Goal: Download file/media

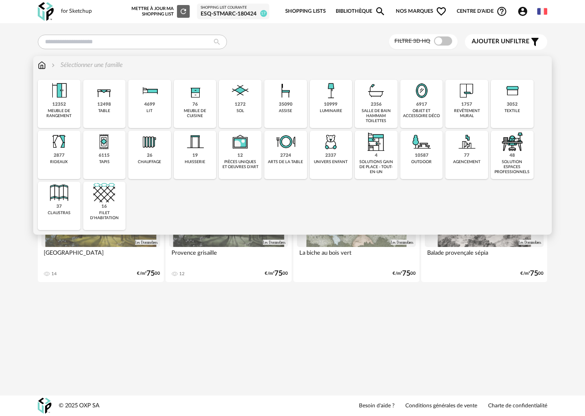
click at [458, 145] on img at bounding box center [467, 142] width 22 height 22
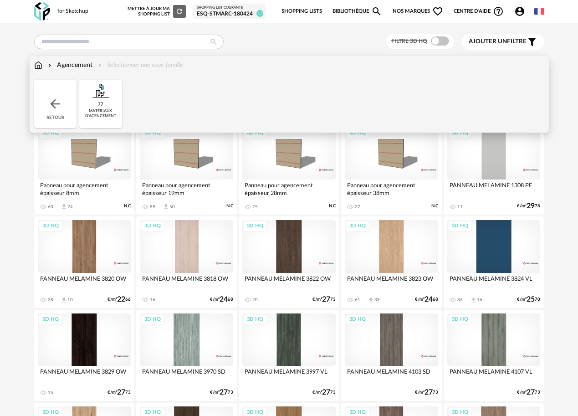
click at [97, 96] on img at bounding box center [101, 91] width 22 height 22
click at [53, 98] on img at bounding box center [55, 104] width 15 height 15
click at [67, 66] on div "Agencement" at bounding box center [69, 65] width 46 height 9
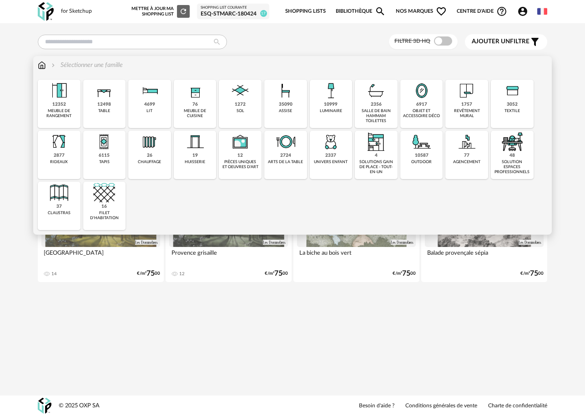
click at [469, 105] on div "1757" at bounding box center [467, 105] width 11 height 6
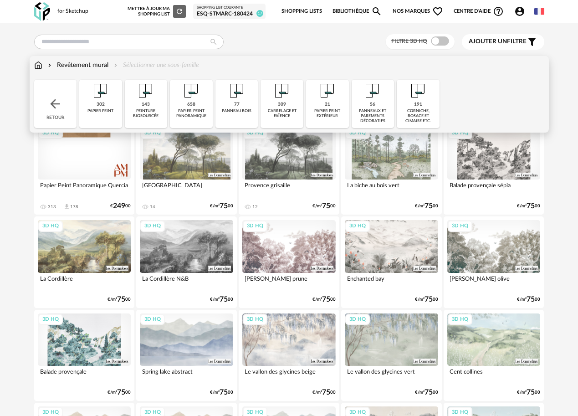
click at [228, 105] on div "77 panneau bois" at bounding box center [236, 104] width 43 height 48
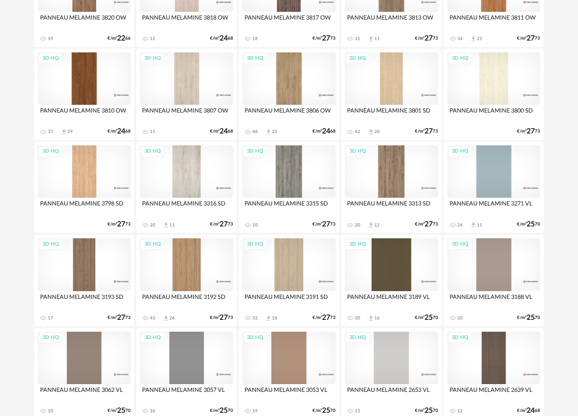
scroll to position [895, 0]
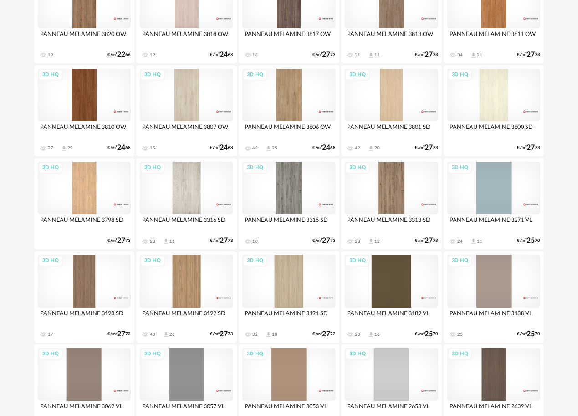
click at [189, 292] on div "3D HQ" at bounding box center [186, 281] width 93 height 52
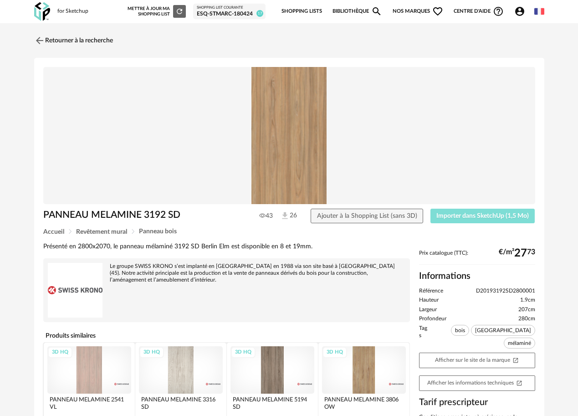
click at [470, 214] on span "Importer dans SketchUp (1,5 Mo)" at bounding box center [482, 216] width 92 height 6
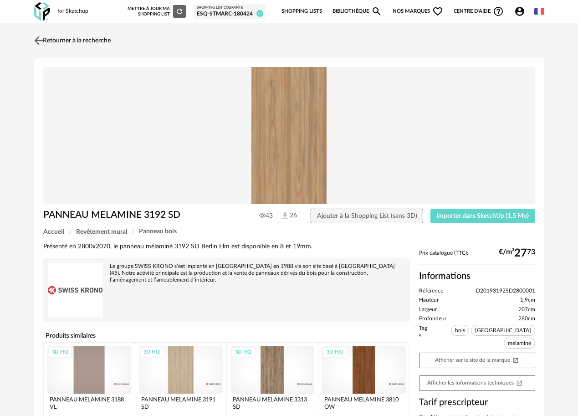
click at [41, 34] on img at bounding box center [38, 40] width 13 height 13
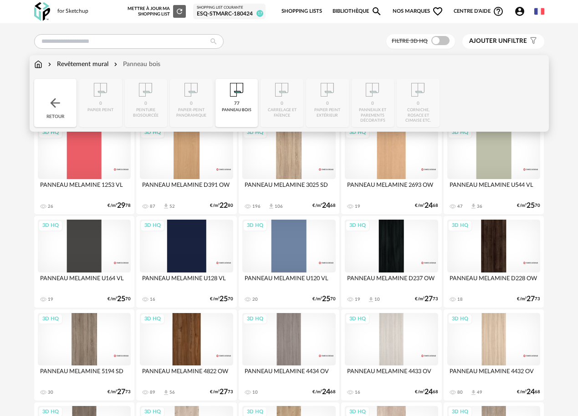
click at [41, 64] on img at bounding box center [38, 64] width 8 height 9
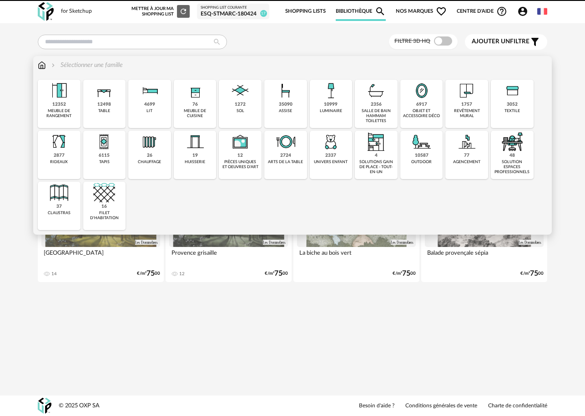
click at [332, 104] on div "10999" at bounding box center [331, 105] width 14 height 6
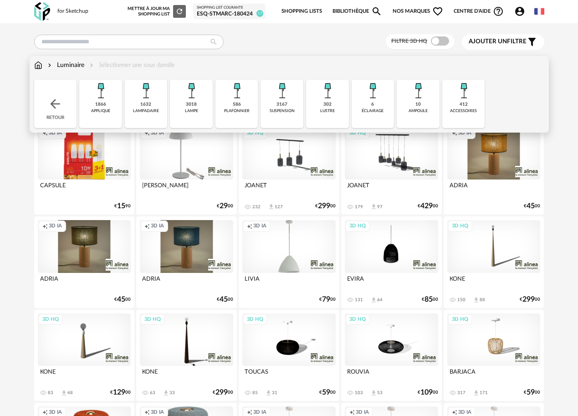
click at [286, 116] on div "3167 suspension" at bounding box center [281, 104] width 43 height 48
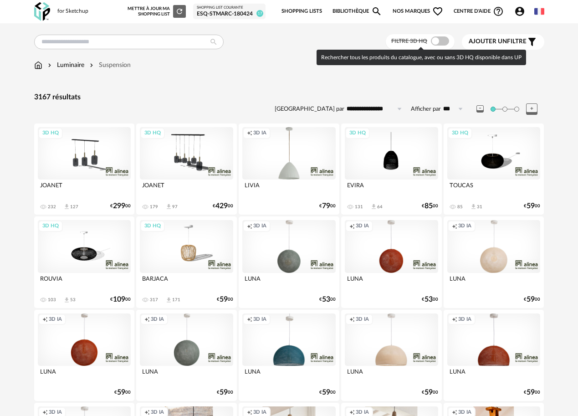
click at [440, 38] on span at bounding box center [440, 40] width 18 height 9
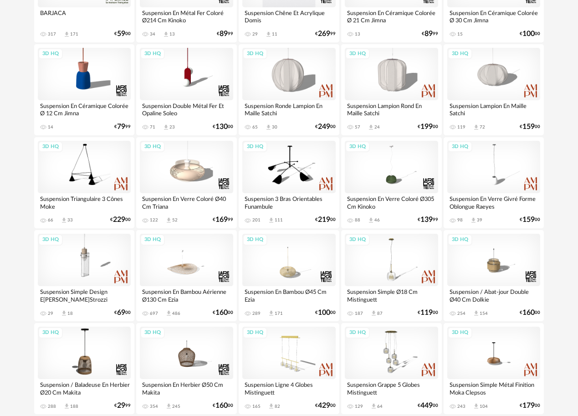
scroll to position [273, 0]
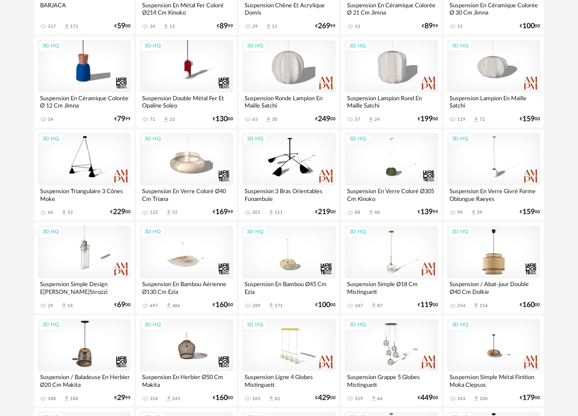
click at [494, 251] on div "3D HQ" at bounding box center [493, 252] width 93 height 52
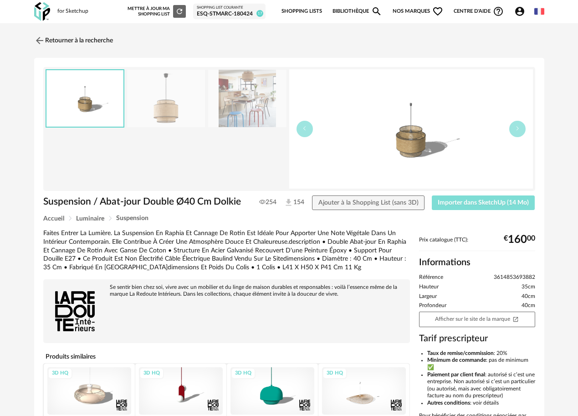
click at [479, 198] on button "Importer dans SketchUp (14 Mo)" at bounding box center [483, 202] width 103 height 15
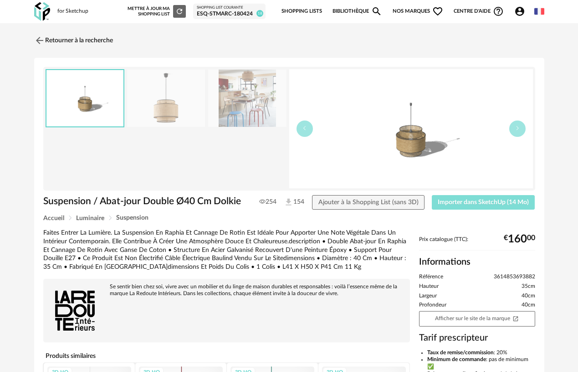
click at [449, 201] on span "Importer dans SketchUp (14 Mo)" at bounding box center [483, 202] width 91 height 6
click at [420, 57] on div "Retourner à la recherche Suspension / Abat-jour Double Ø40 Cm Dolkie Suspension…" at bounding box center [289, 277] width 524 height 493
click at [40, 35] on img at bounding box center [38, 40] width 13 height 13
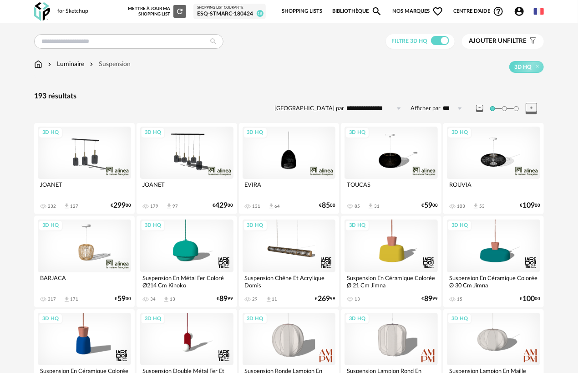
click at [116, 43] on input "text" at bounding box center [128, 41] width 189 height 15
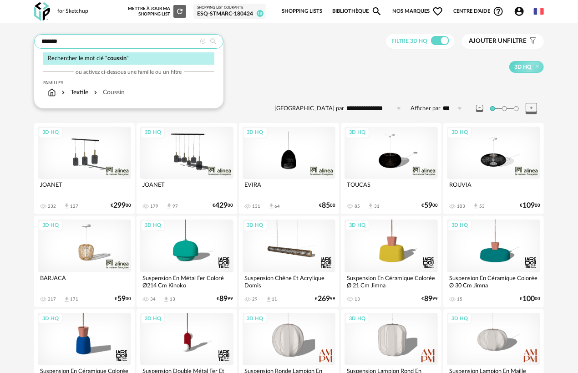
type input "*******"
type input "**********"
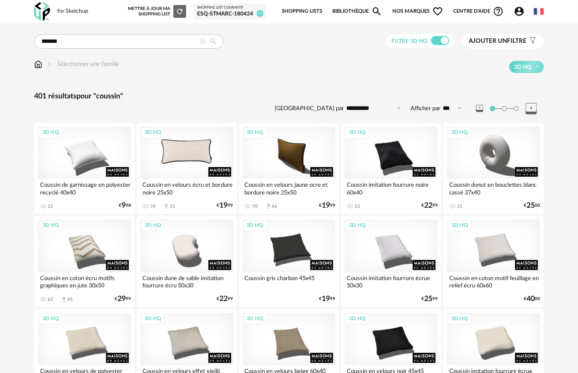
click at [199, 152] on div "3D HQ" at bounding box center [186, 153] width 93 height 52
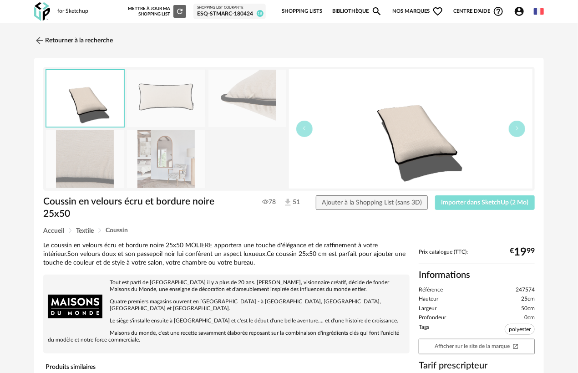
click at [468, 203] on span "Importer dans SketchUp (2 Mo)" at bounding box center [485, 202] width 87 height 6
click at [41, 42] on img at bounding box center [38, 40] width 13 height 13
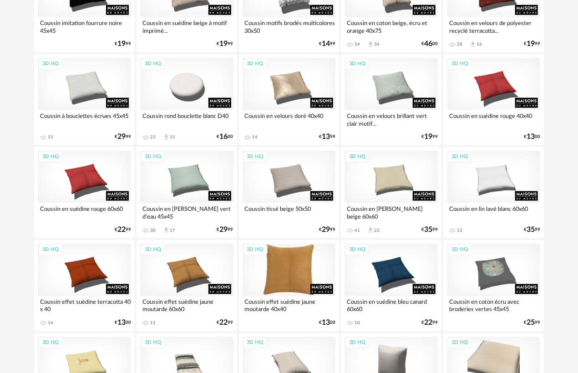
scroll to position [455, 0]
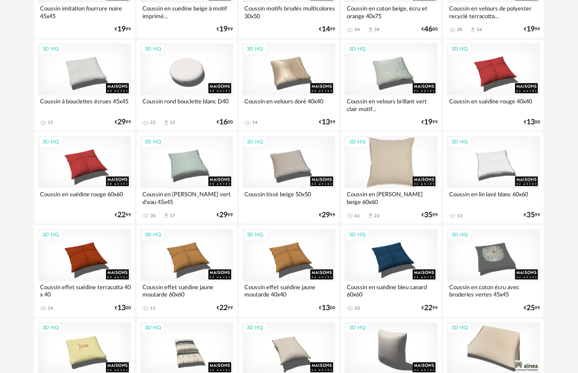
click at [392, 167] on div "3D HQ" at bounding box center [391, 162] width 93 height 52
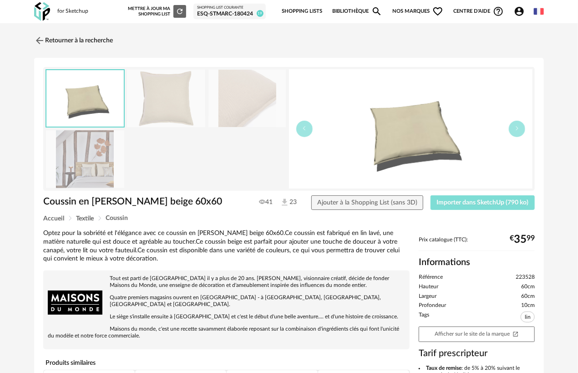
click at [465, 206] on button "Importer dans SketchUp (790 ko)" at bounding box center [483, 202] width 104 height 15
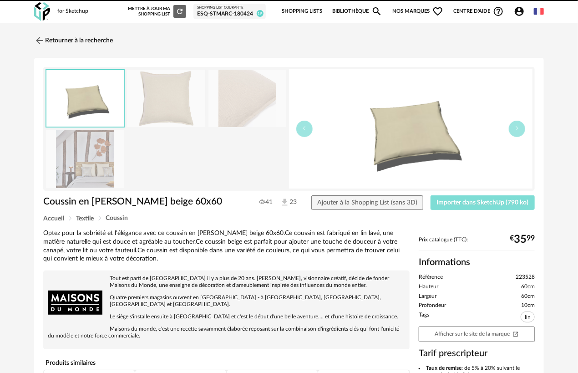
click at [431, 195] on button "Importer dans SketchUp (790 ko)" at bounding box center [483, 202] width 104 height 15
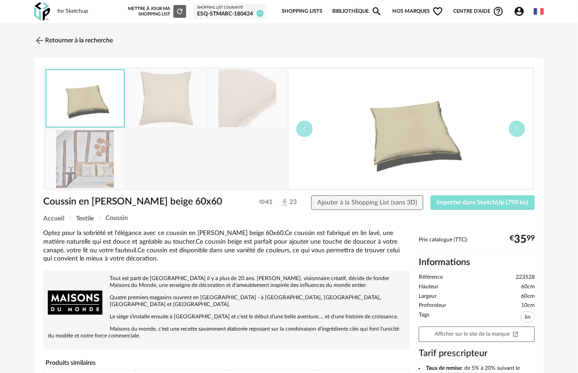
click at [431, 195] on button "Importer dans SketchUp (790 ko)" at bounding box center [483, 202] width 104 height 15
